Goal: Task Accomplishment & Management: Manage account settings

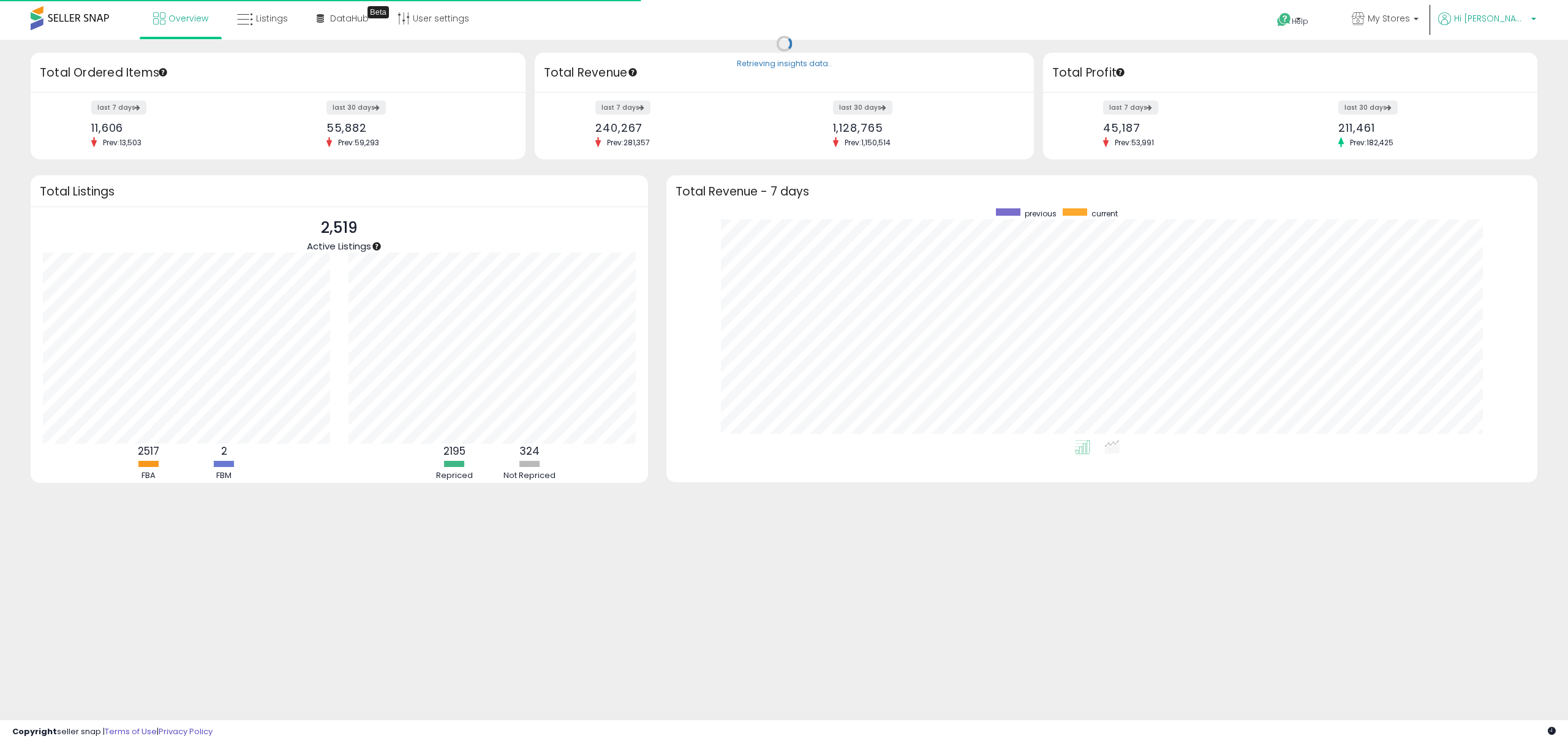
click at [1515, 15] on span "Hi [PERSON_NAME]" at bounding box center [1490, 19] width 74 height 12
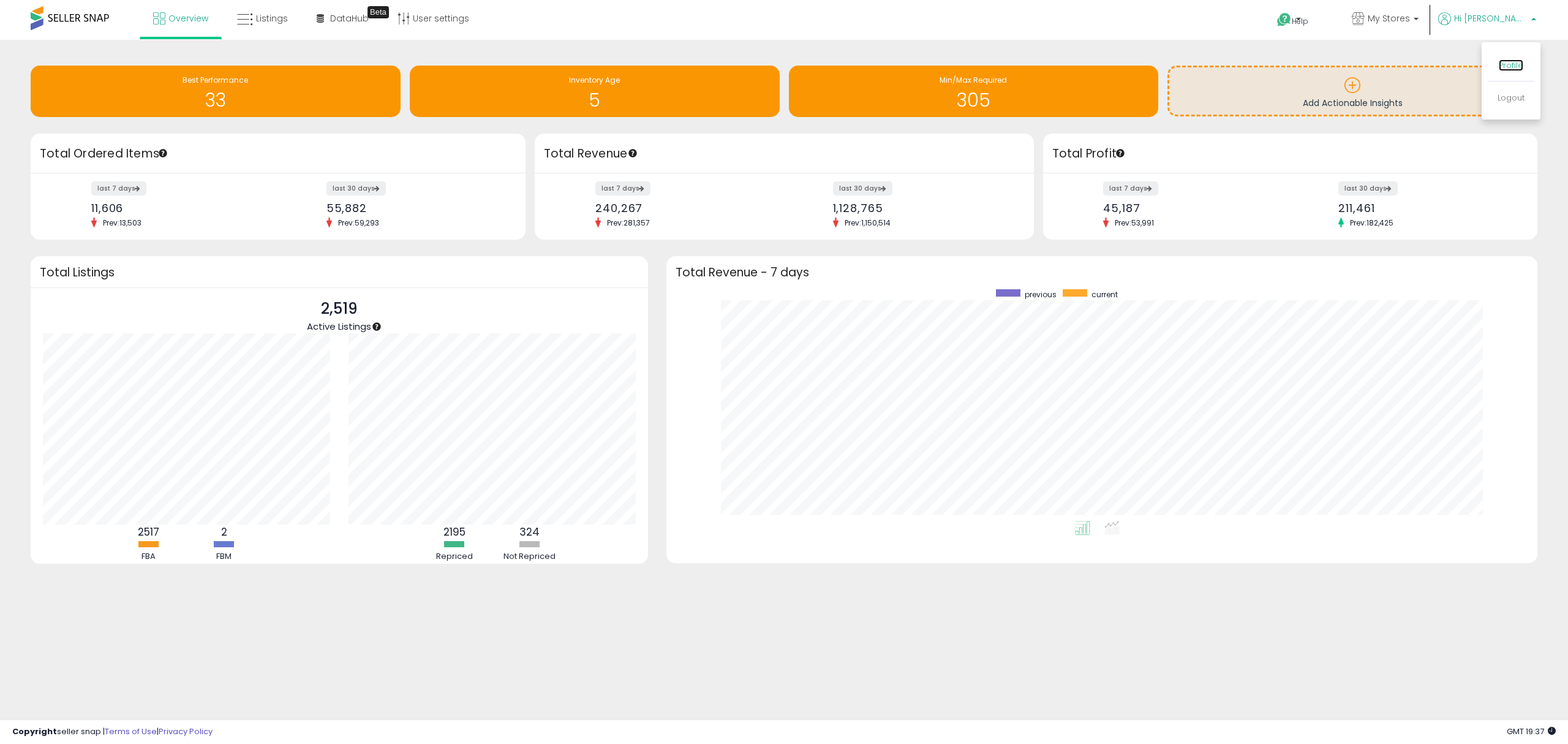
click at [1512, 64] on link "Profile" at bounding box center [1511, 65] width 25 height 12
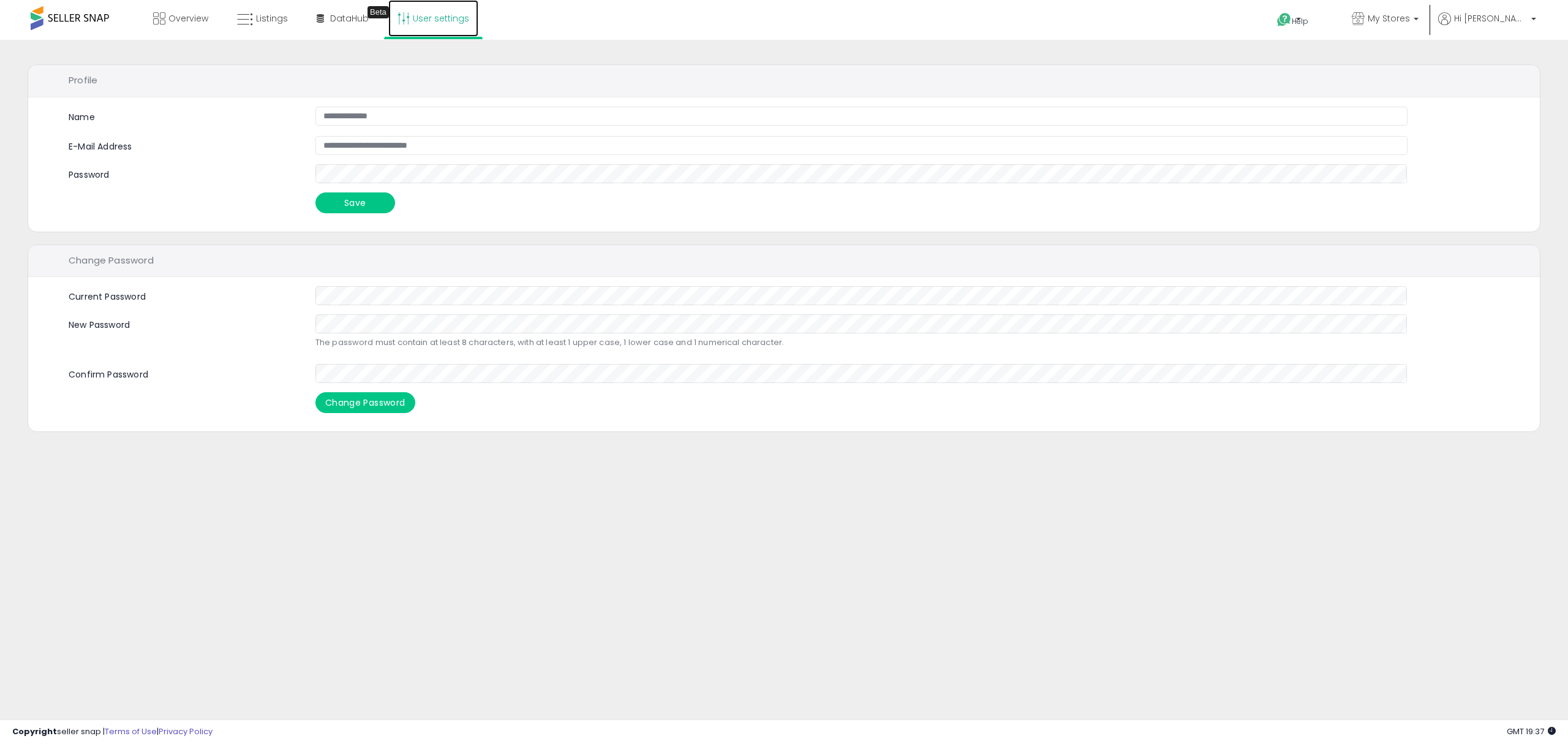
click at [466, 14] on link "User settings" at bounding box center [433, 18] width 90 height 36
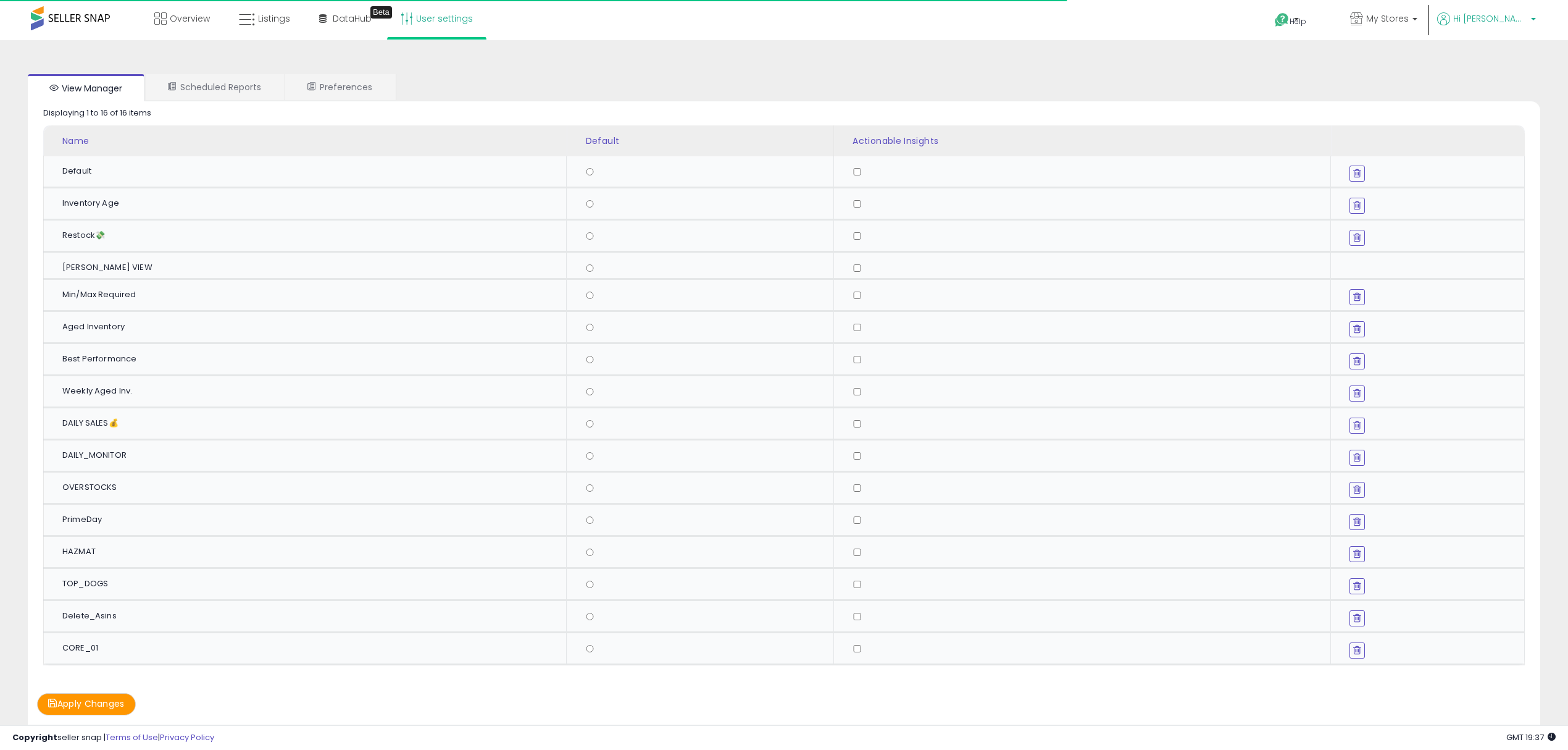
click at [1529, 19] on p "Hi [PERSON_NAME]" at bounding box center [1486, 20] width 98 height 15
click at [1510, 97] on link "Logout" at bounding box center [1510, 99] width 27 height 12
